Goal: Information Seeking & Learning: Understand process/instructions

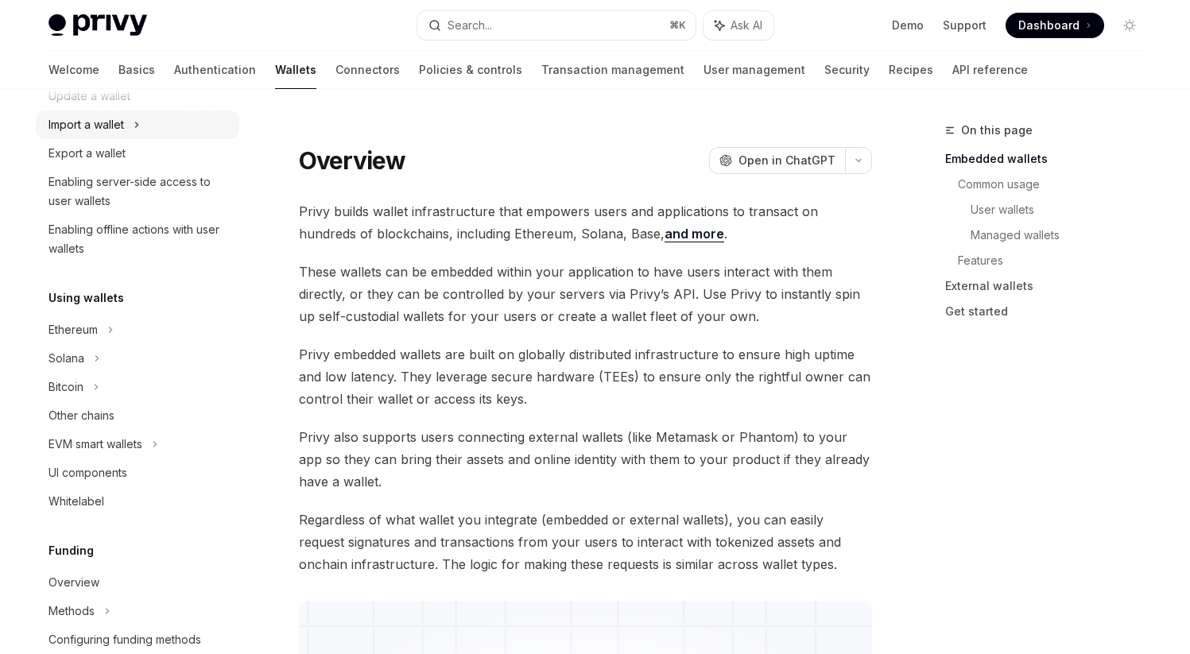
scroll to position [246, 0]
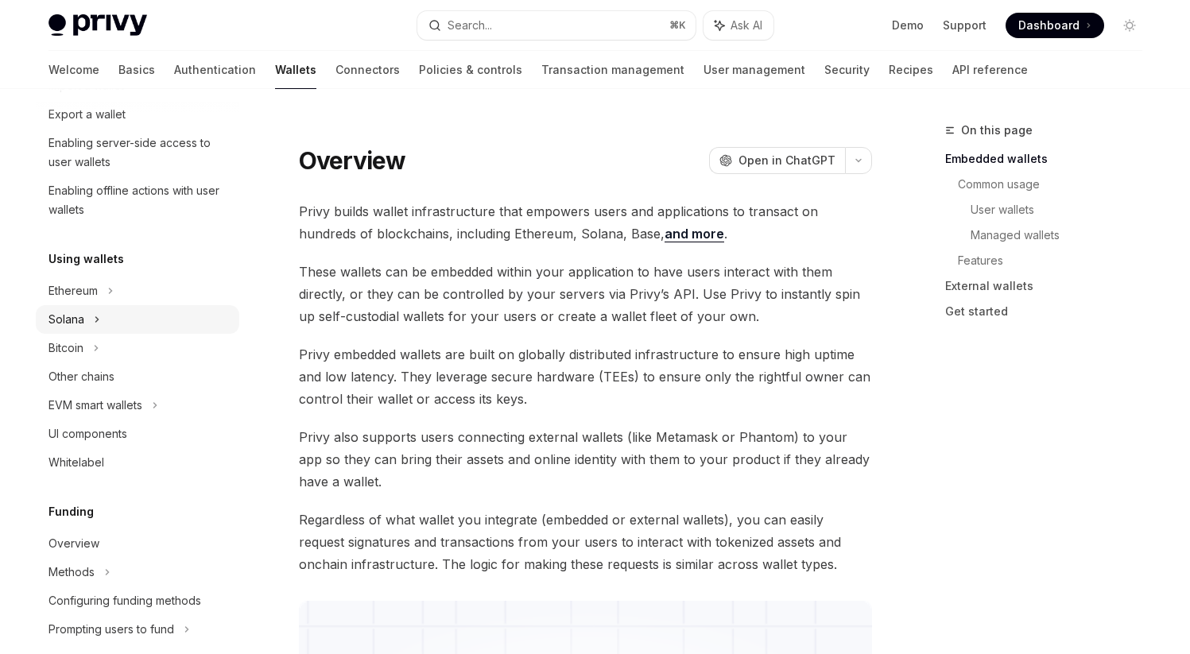
click at [99, 43] on div "Solana" at bounding box center [138, 28] width 204 height 29
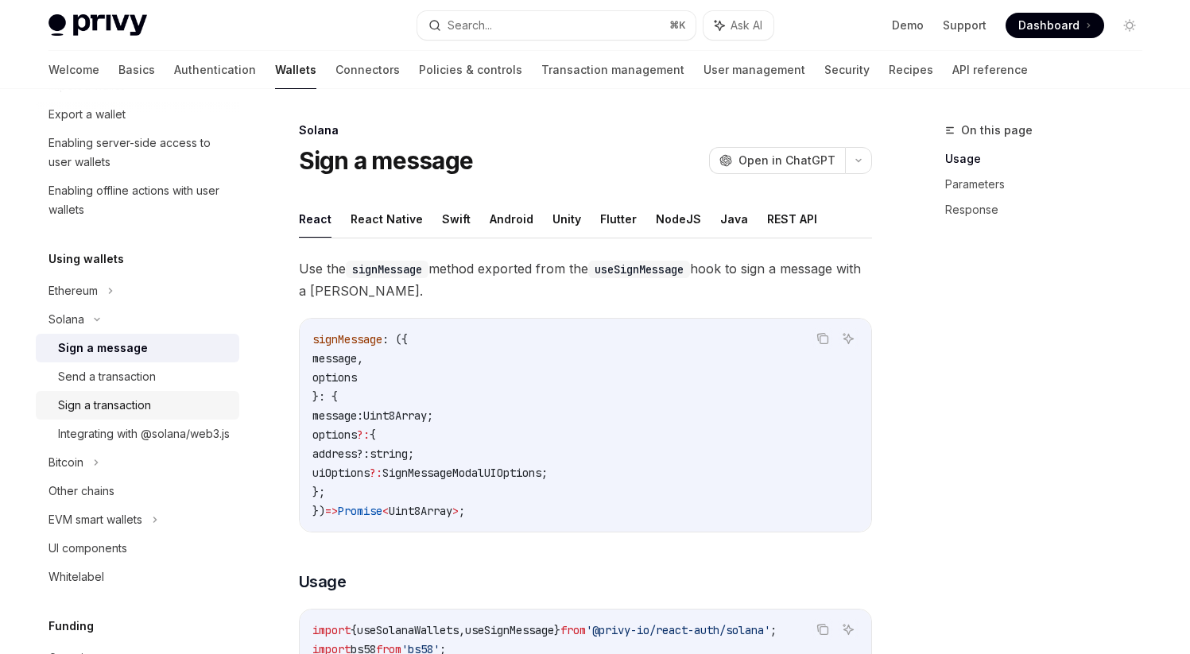
click at [110, 404] on div "Sign a transaction" at bounding box center [104, 405] width 93 height 19
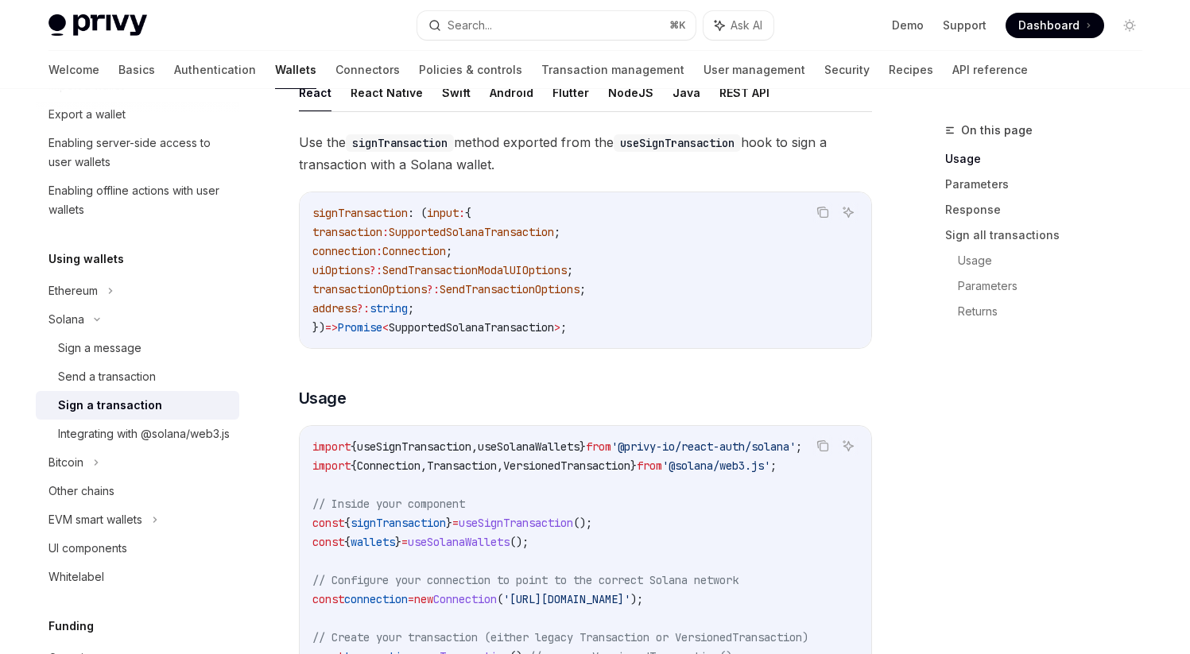
scroll to position [182, 0]
click at [138, 2] on icon at bounding box center [139, 0] width 2 height 5
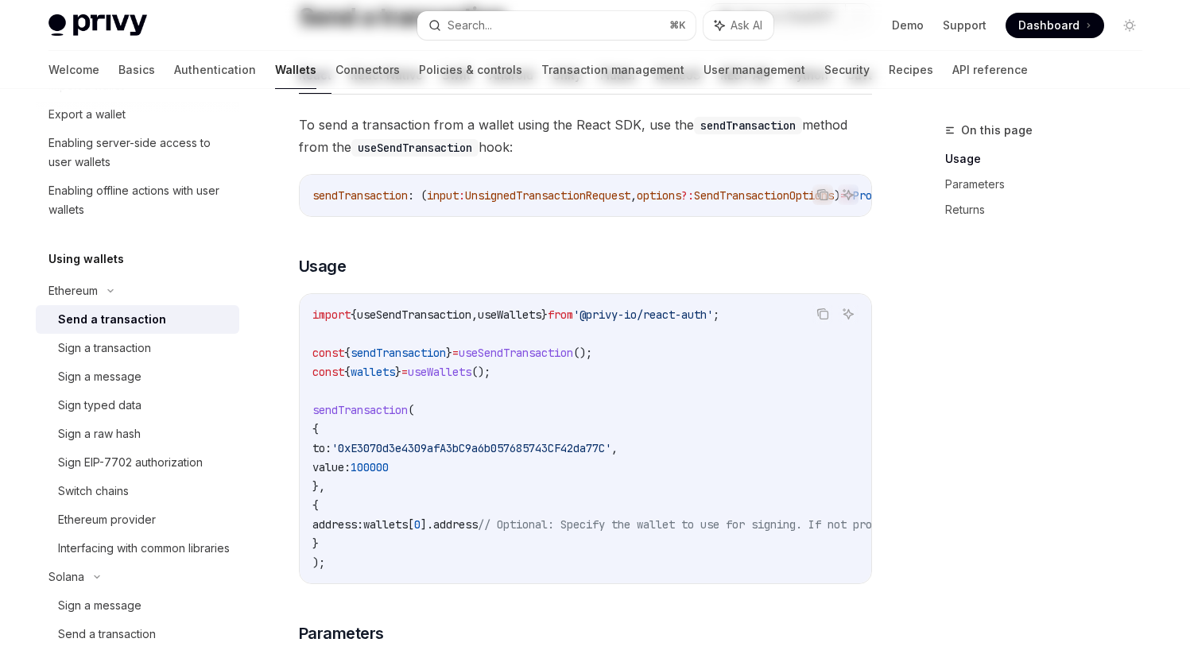
scroll to position [239, 0]
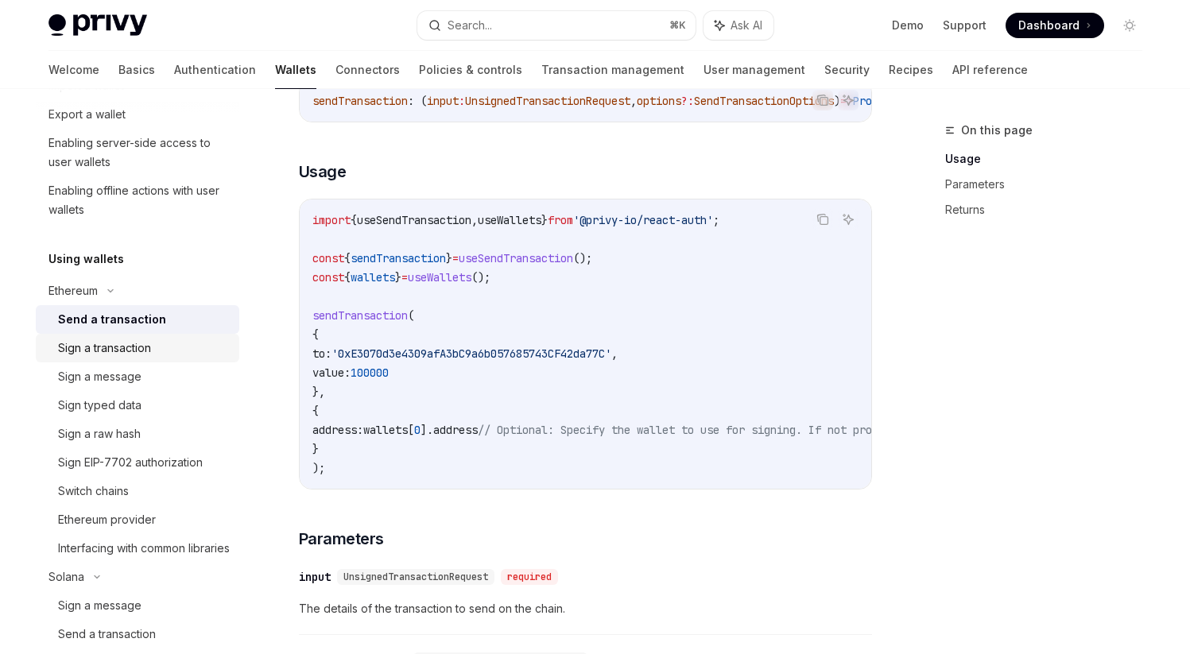
click at [142, 349] on div "Sign a transaction" at bounding box center [104, 348] width 93 height 19
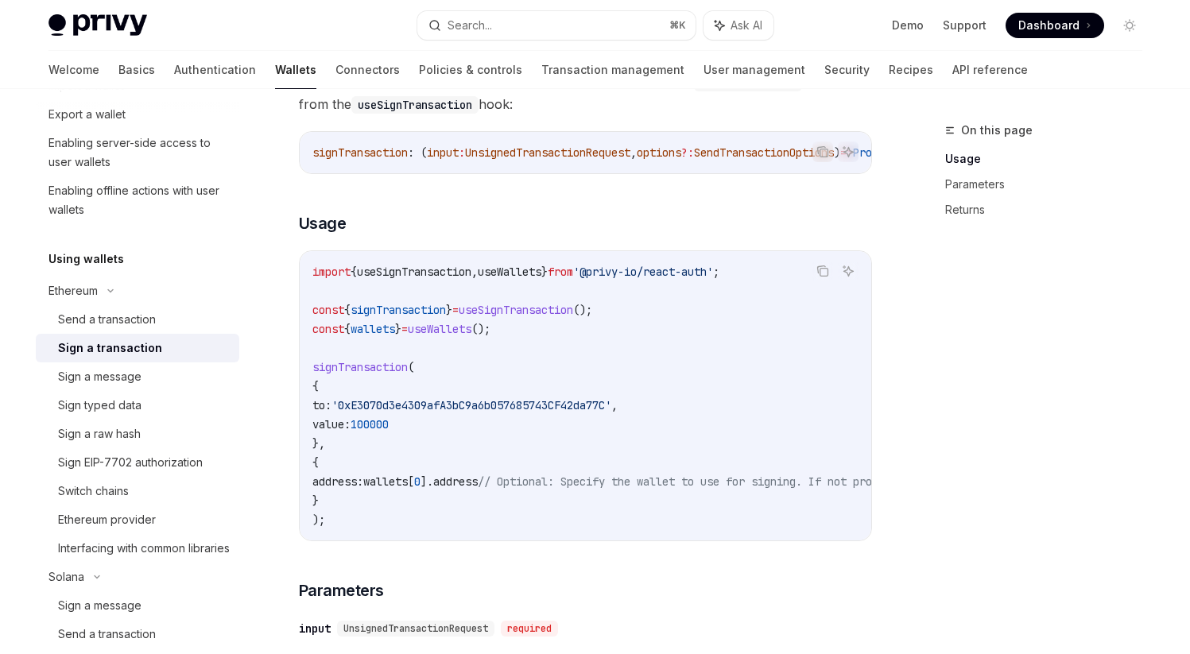
scroll to position [214, 0]
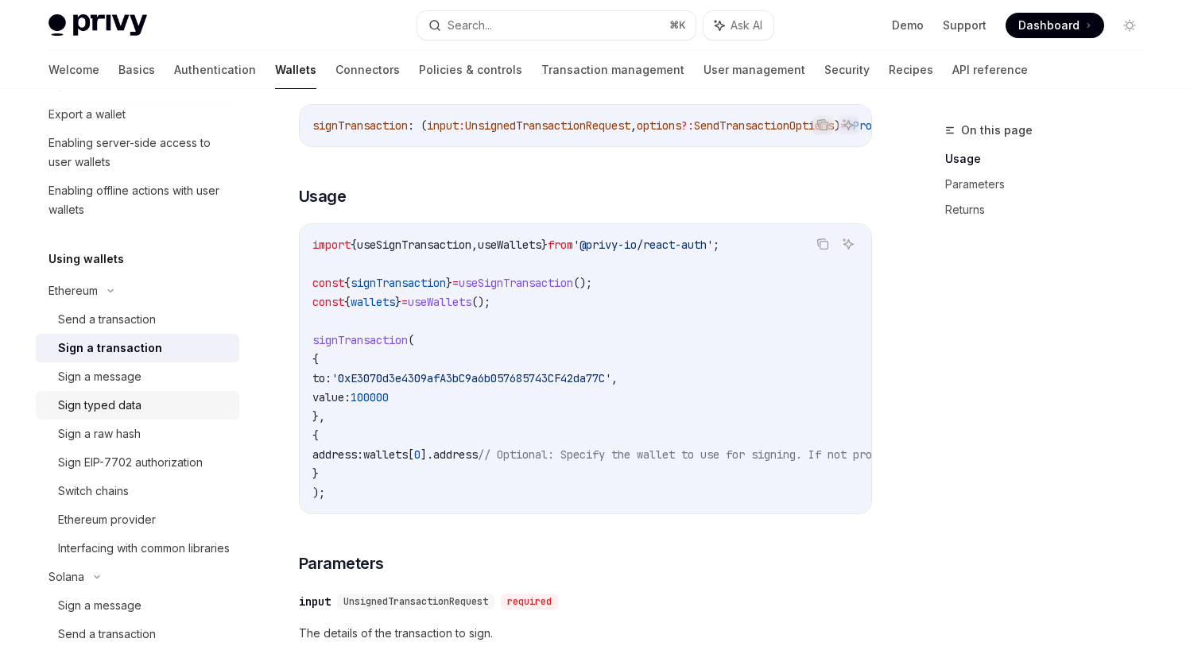
click at [155, 404] on div "Sign typed data" at bounding box center [144, 405] width 172 height 19
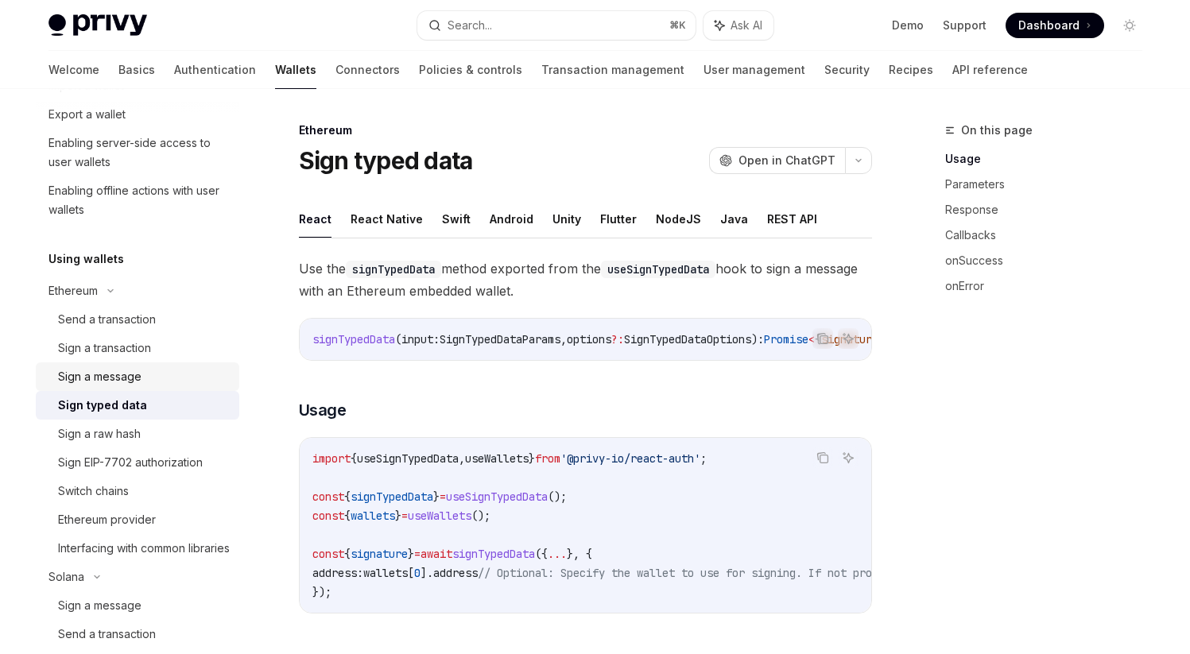
click at [161, 376] on div "Sign a message" at bounding box center [144, 376] width 172 height 19
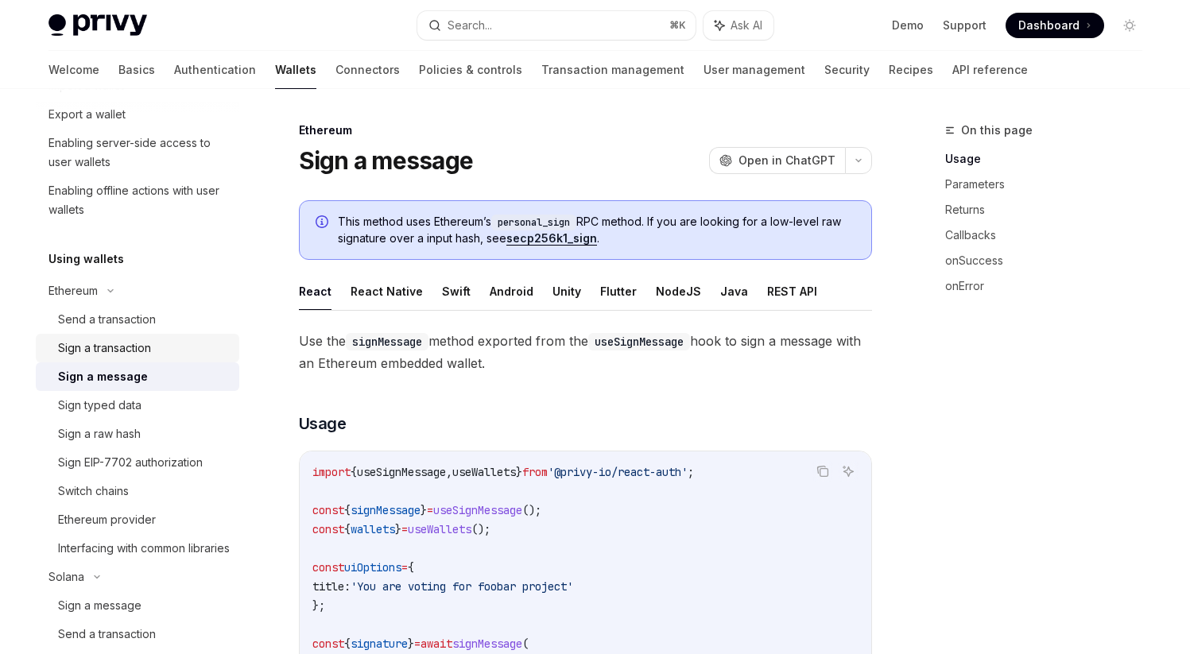
click at [150, 357] on div "Sign a transaction" at bounding box center [104, 348] width 93 height 19
type textarea "*"
